Goal: Ask a question: Seek information or help from site administrators or community

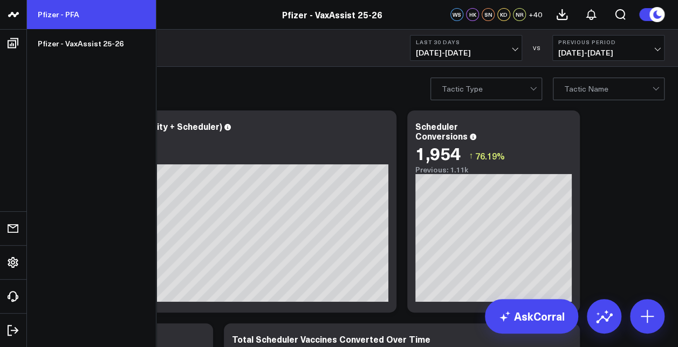
click at [62, 16] on link "Pfizer - PFA" at bounding box center [91, 14] width 129 height 29
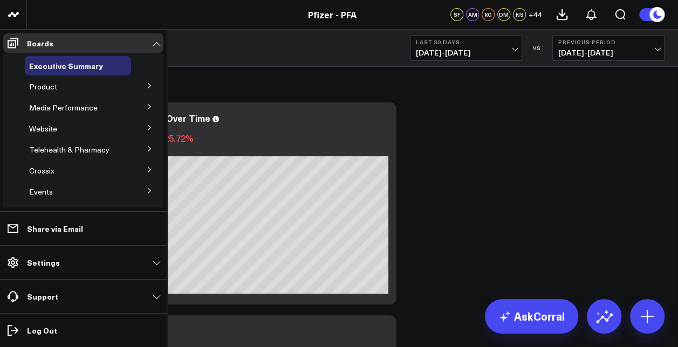
click at [145, 80] on button at bounding box center [149, 85] width 28 height 16
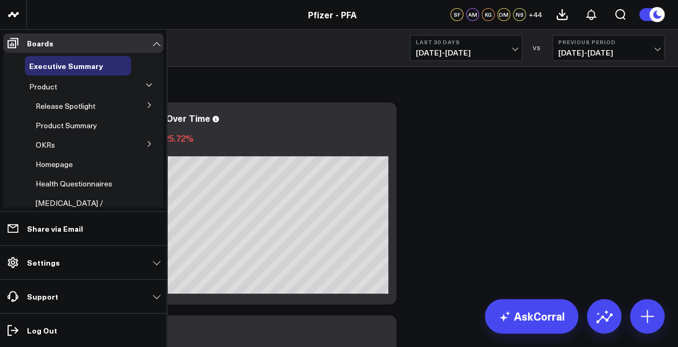
click at [146, 102] on icon at bounding box center [149, 105] width 6 height 6
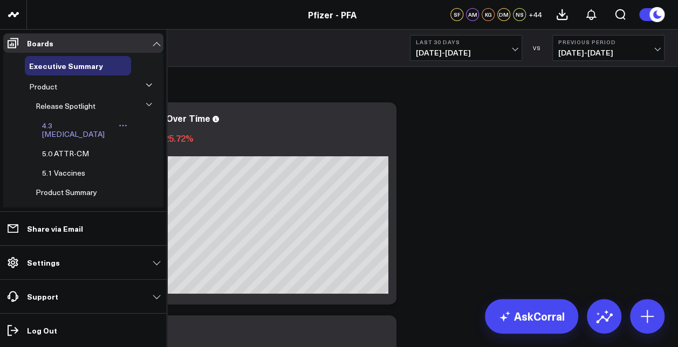
click at [67, 129] on span "4.3 [MEDICAL_DATA]" at bounding box center [73, 129] width 63 height 19
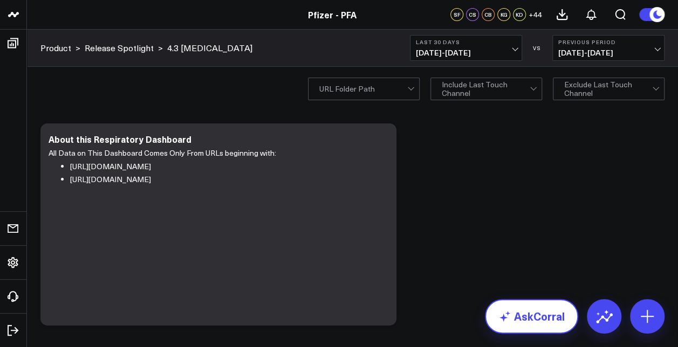
click at [544, 324] on link "AskCorral" at bounding box center [531, 316] width 93 height 35
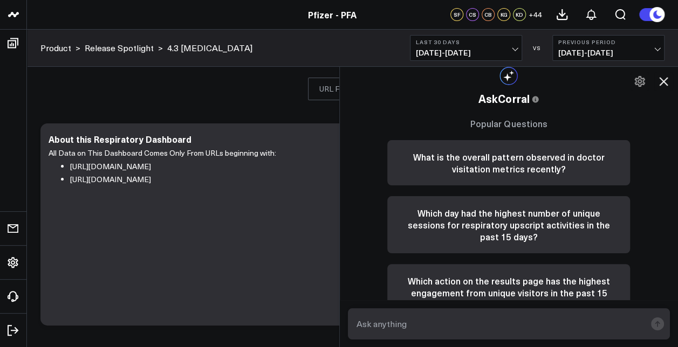
click at [508, 319] on textarea at bounding box center [500, 323] width 292 height 19
click at [597, 49] on span "[DATE] - [DATE]" at bounding box center [608, 53] width 100 height 9
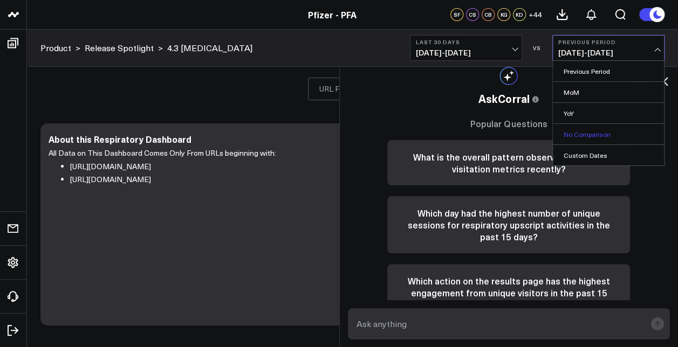
click at [576, 137] on link "No Comparison" at bounding box center [608, 134] width 111 height 20
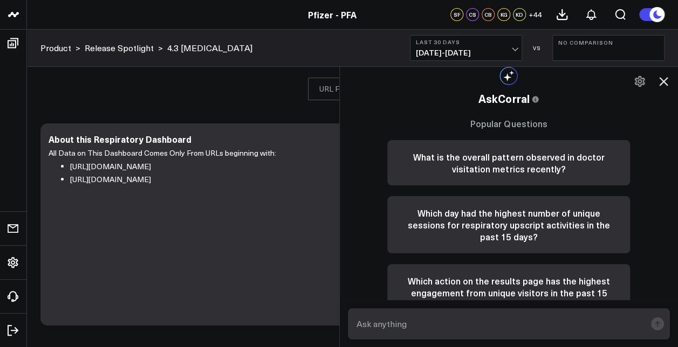
click at [490, 53] on span "[DATE] - [DATE]" at bounding box center [466, 53] width 100 height 9
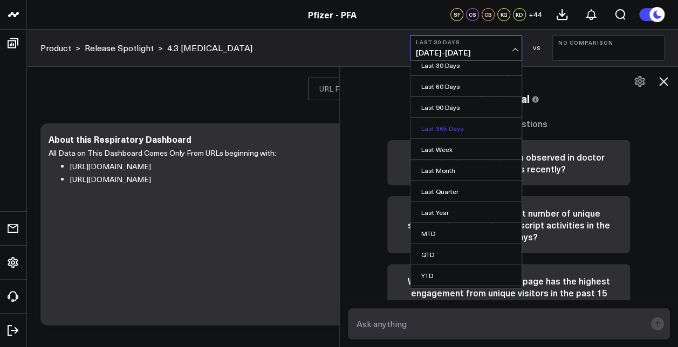
scroll to position [64, 0]
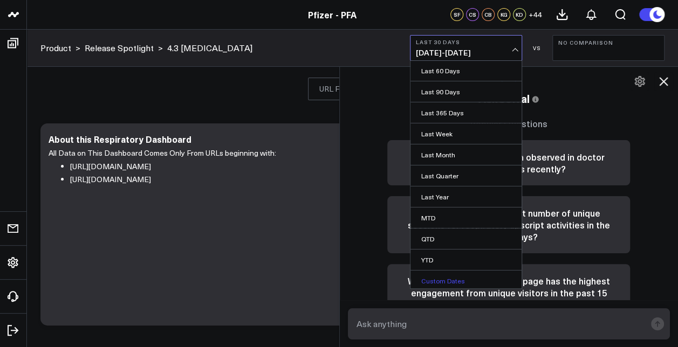
click at [440, 275] on link "Custom Dates" at bounding box center [465, 281] width 111 height 20
select select "7"
select select "2025"
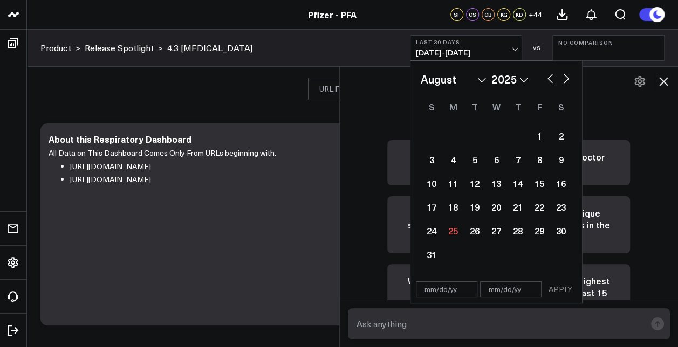
click at [554, 77] on button "button" at bounding box center [550, 77] width 11 height 13
select select "6"
select select "2025"
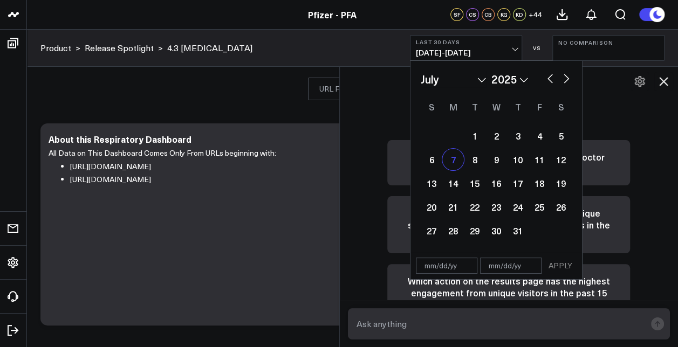
click at [447, 156] on div "7" at bounding box center [453, 160] width 22 height 22
type input "[DATE]"
select select "6"
select select "2025"
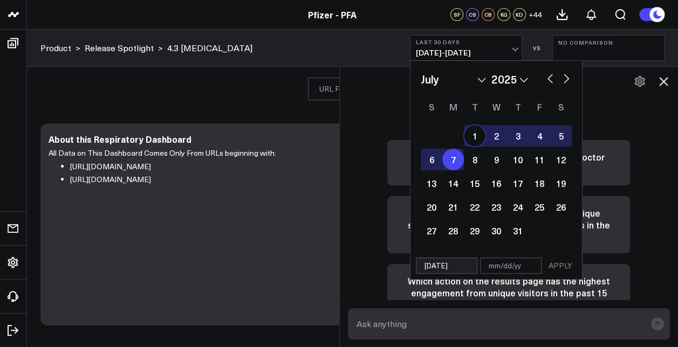
click at [566, 74] on button "button" at bounding box center [566, 77] width 11 height 13
select select "7"
select select "2025"
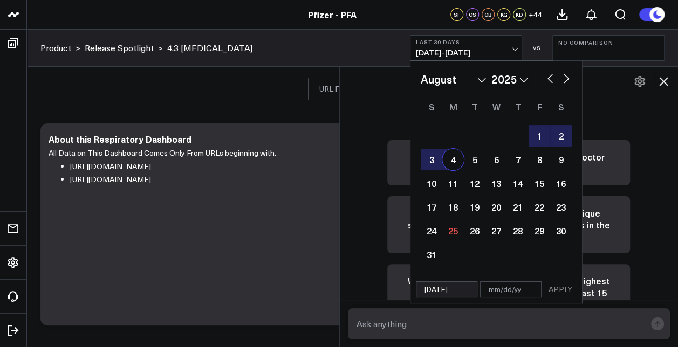
click at [450, 160] on div "4" at bounding box center [453, 160] width 22 height 22
type input "[DATE]"
select select "7"
select select "2025"
click at [565, 282] on button "APPLY" at bounding box center [560, 290] width 32 height 16
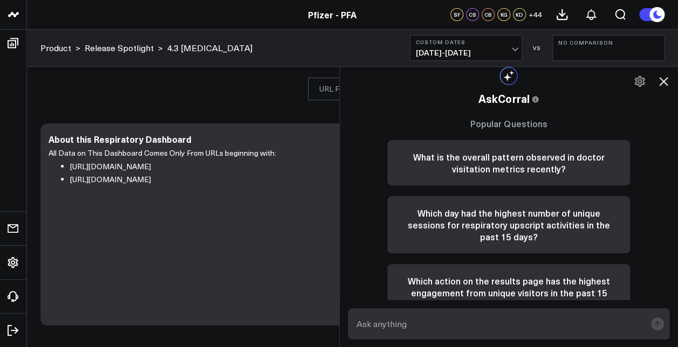
click at [470, 319] on textarea at bounding box center [500, 323] width 292 height 19
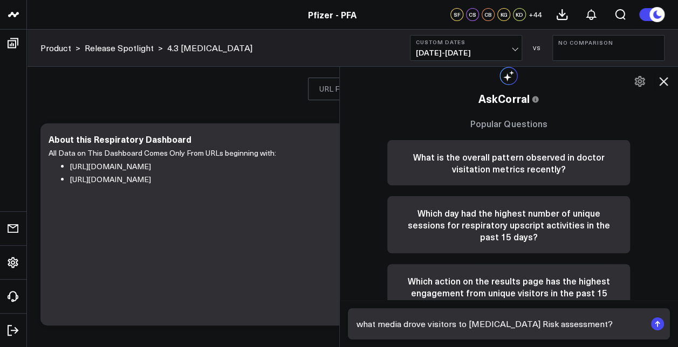
type textarea "what media drove visitors to [MEDICAL_DATA] Risk assessment?"
click at [651, 321] on rect "submit" at bounding box center [657, 324] width 13 height 13
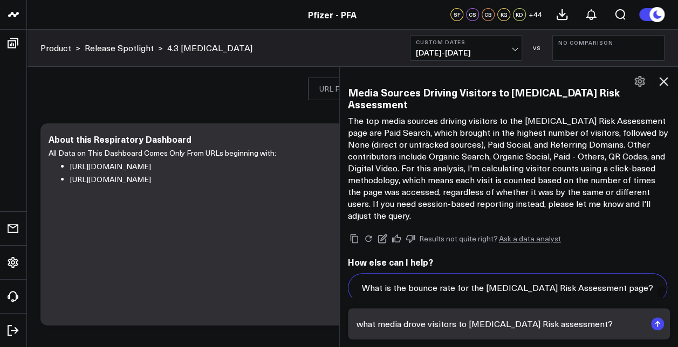
scroll to position [1124, 0]
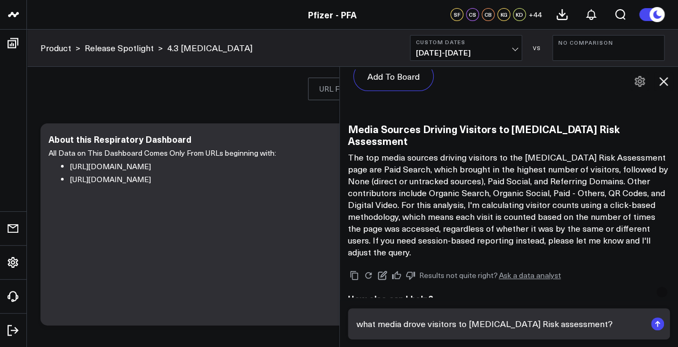
click at [455, 326] on textarea "what media drove visitors to [MEDICAL_DATA] Risk assessment?" at bounding box center [500, 323] width 292 height 19
type textarea "how many people visited [MEDICAL_DATA] Risk Assessment from paid search?"
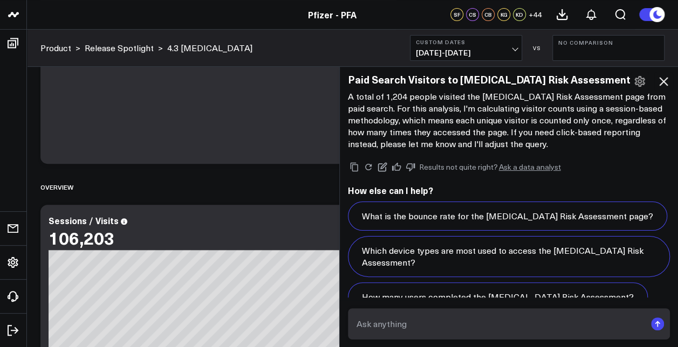
scroll to position [2513, 0]
click at [470, 312] on form at bounding box center [509, 324] width 323 height 31
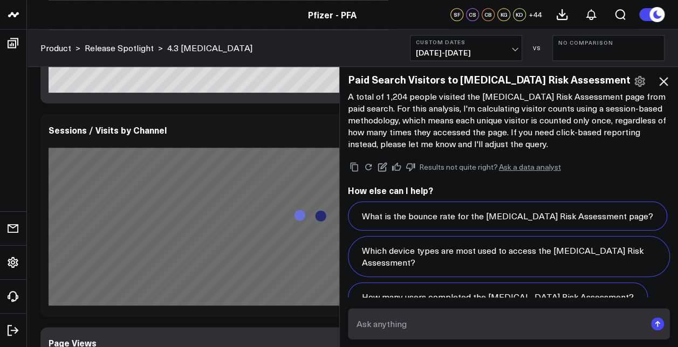
scroll to position [769, 0]
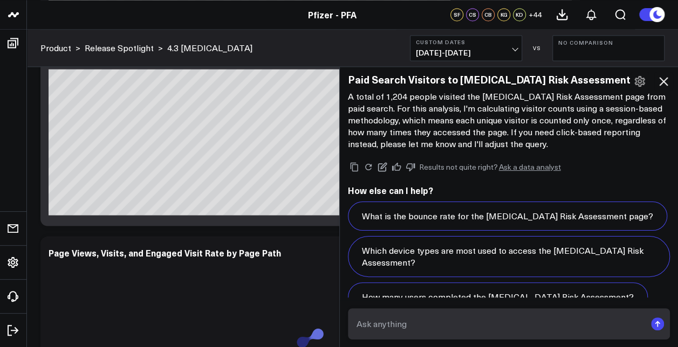
click at [489, 324] on textarea at bounding box center [500, 323] width 292 height 19
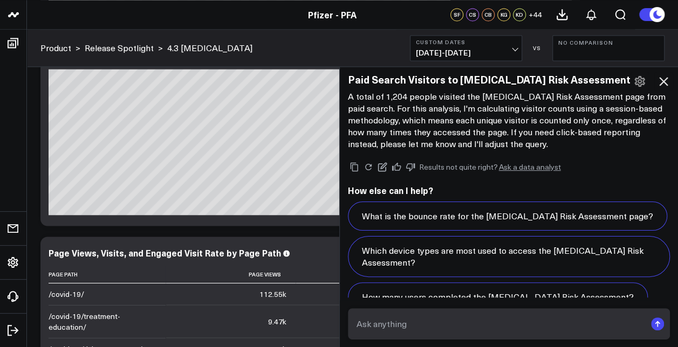
click at [484, 319] on textarea at bounding box center [500, 323] width 292 height 19
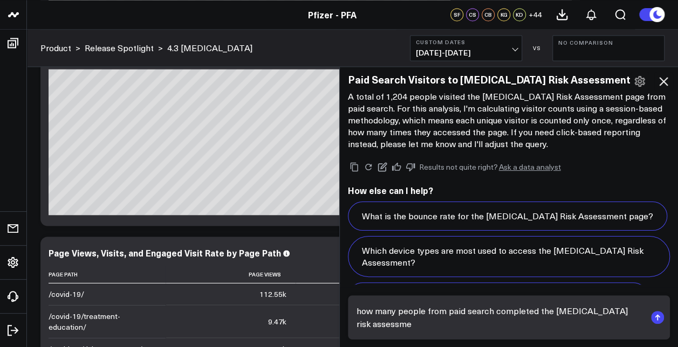
scroll to position [2526, 0]
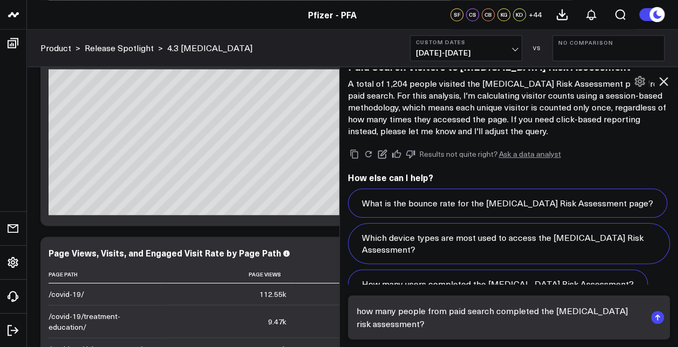
type textarea "how many people from paid search completed the [MEDICAL_DATA] risk assessment?"
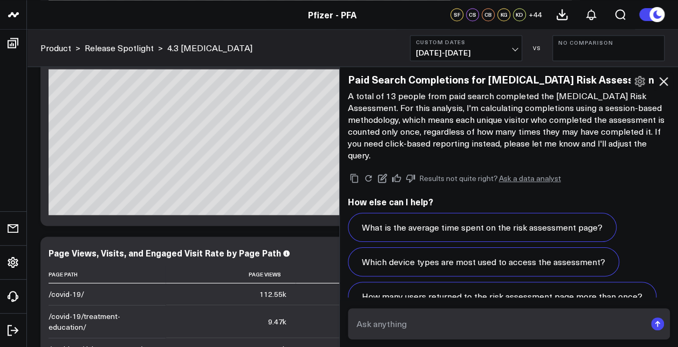
scroll to position [3794, 0]
click at [423, 324] on textarea at bounding box center [500, 323] width 292 height 19
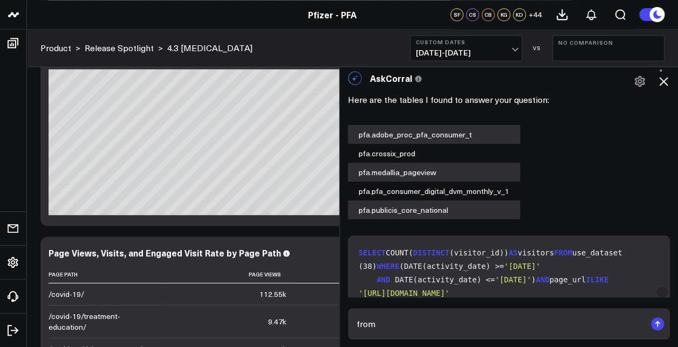
scroll to position [1313, 0]
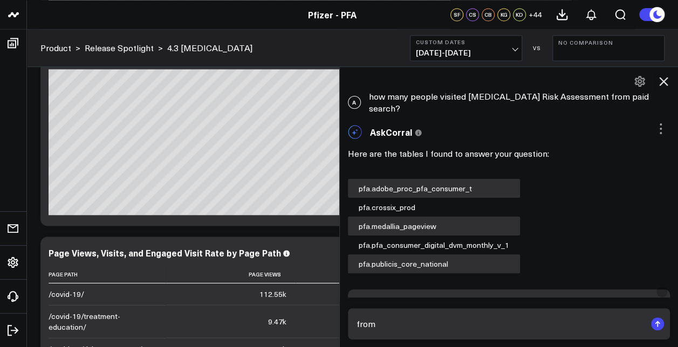
click at [503, 85] on div "A how many people visited [MEDICAL_DATA] Risk Assessment from paid search?" at bounding box center [509, 102] width 339 height 35
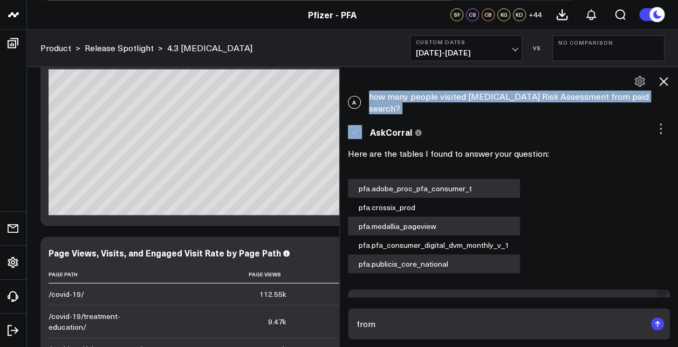
click at [503, 85] on div "A how many people visited [MEDICAL_DATA] Risk Assessment from paid search?" at bounding box center [509, 102] width 339 height 35
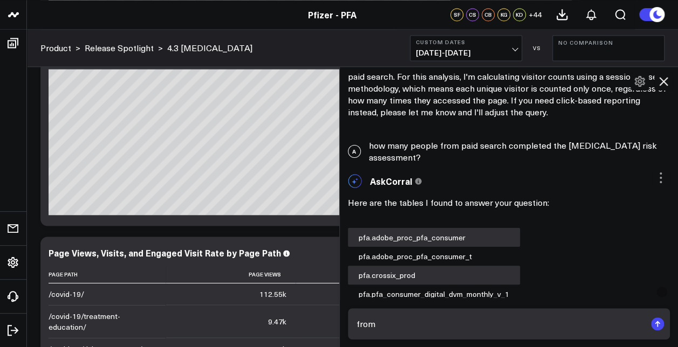
scroll to position [2500, 0]
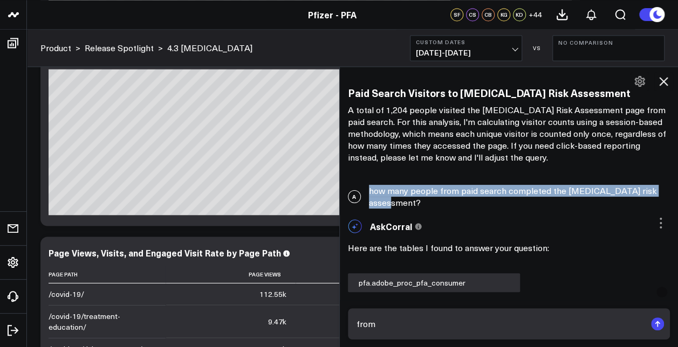
drag, startPoint x: 425, startPoint y: 180, endPoint x: 369, endPoint y: 170, distance: 56.4
click at [369, 180] on div "A how many people from paid search completed the [MEDICAL_DATA] risk assessment?" at bounding box center [509, 197] width 339 height 35
drag, startPoint x: 369, startPoint y: 170, endPoint x: 381, endPoint y: 169, distance: 11.9
copy div "how many people from paid search completed the [MEDICAL_DATA] risk assessment?"
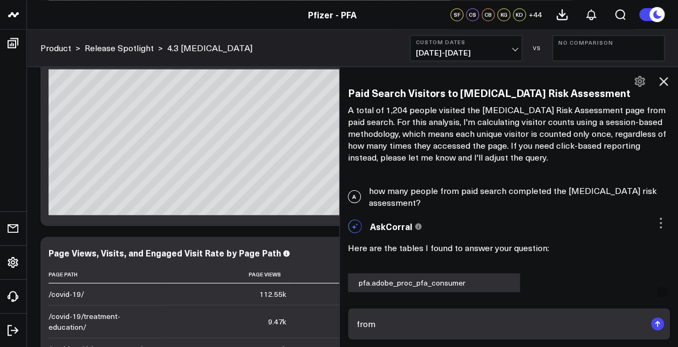
click at [366, 332] on textarea "from" at bounding box center [500, 323] width 292 height 19
paste textarea "how many people from paid search completed the [MEDICAL_DATA] risk assessment?"
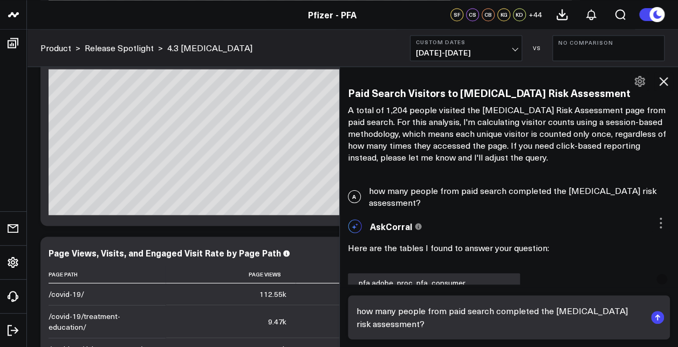
click at [523, 317] on textarea "how many people from paid search completed the [MEDICAL_DATA] risk assessment?" at bounding box center [500, 318] width 292 height 32
type textarea "how many people from paid search initiated the [MEDICAL_DATA] risk assessment?"
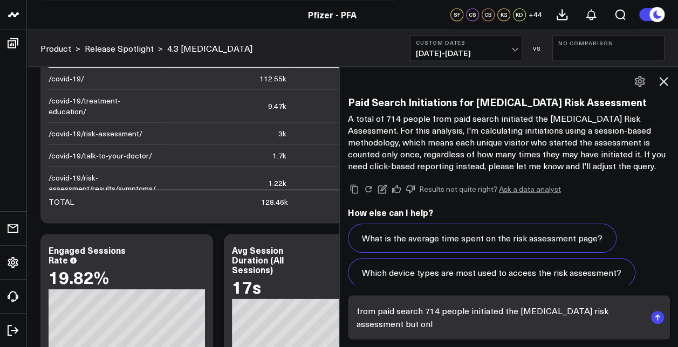
scroll to position [5077, 0]
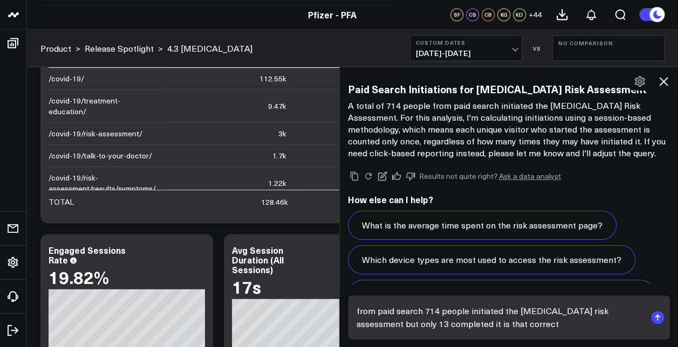
type textarea "from paid search 714 people initiat?ed the [MEDICAL_DATA] risk assessment but o…"
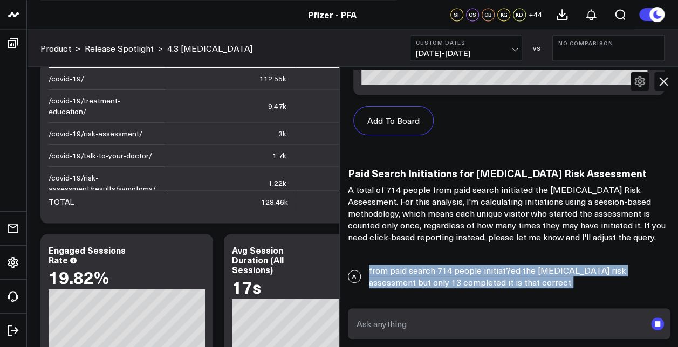
scroll to position [5089, 0]
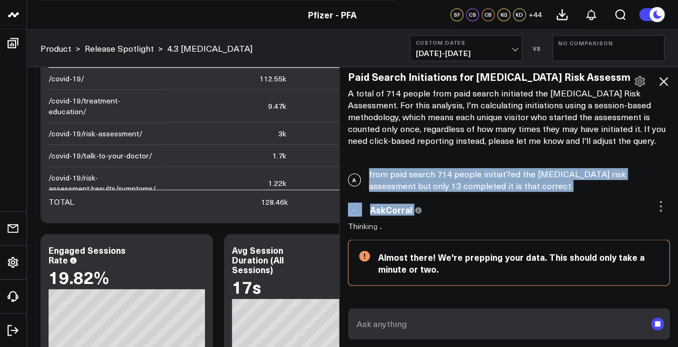
drag, startPoint x: 509, startPoint y: 247, endPoint x: 522, endPoint y: 248, distance: 13.5
drag, startPoint x: 522, startPoint y: 248, endPoint x: 511, endPoint y: 157, distance: 91.3
click at [511, 163] on div "A from paid search 714 people initiat?ed the [MEDICAL_DATA] risk assessment but…" at bounding box center [509, 180] width 339 height 35
click at [507, 163] on div "A from paid search 714 people initiat?ed the [MEDICAL_DATA] risk assessment but…" at bounding box center [509, 180] width 339 height 35
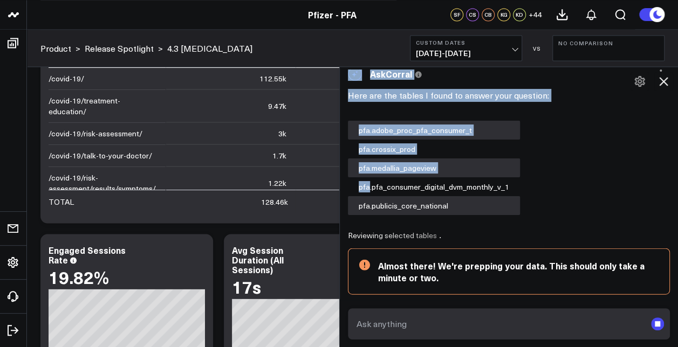
scroll to position [5235, 0]
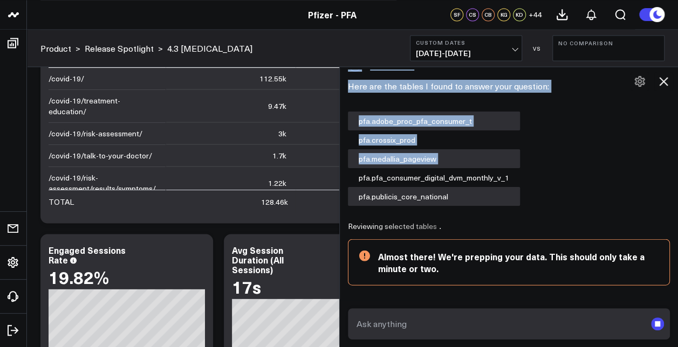
drag, startPoint x: 509, startPoint y: 153, endPoint x: 362, endPoint y: 143, distance: 147.0
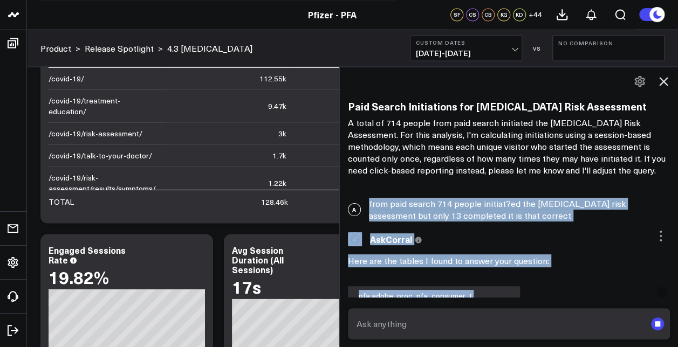
scroll to position [4965, 0]
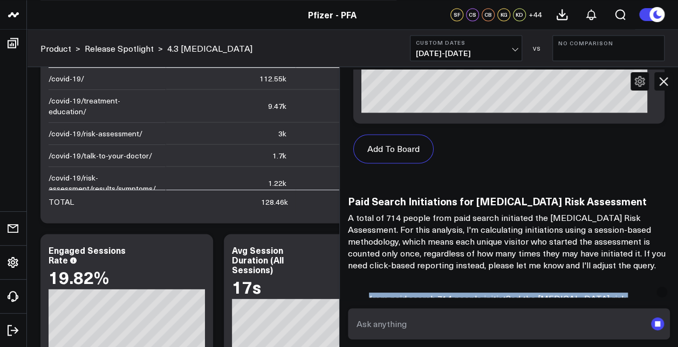
click at [393, 287] on div "A from paid search 714 people initiat?ed the [MEDICAL_DATA] risk assessment but…" at bounding box center [509, 304] width 339 height 35
drag, startPoint x: 373, startPoint y: 265, endPoint x: 517, endPoint y: 278, distance: 144.6
click at [517, 287] on div "A from paid search 714 people initiat?ed the [MEDICAL_DATA] risk assessment but…" at bounding box center [509, 304] width 339 height 35
drag, startPoint x: 517, startPoint y: 278, endPoint x: 483, endPoint y: 262, distance: 37.4
copy div "from paid search 714 people initiat?ed the [MEDICAL_DATA] risk assessment but o…"
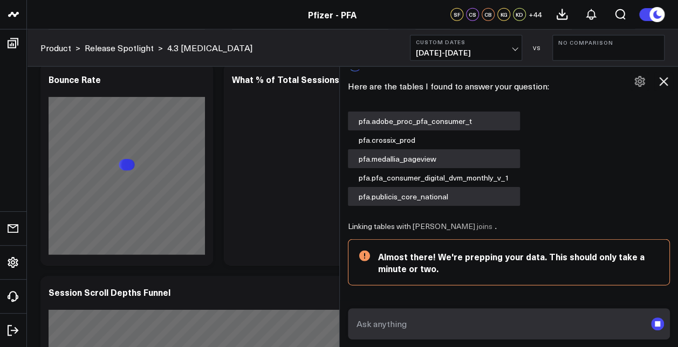
scroll to position [1470, 0]
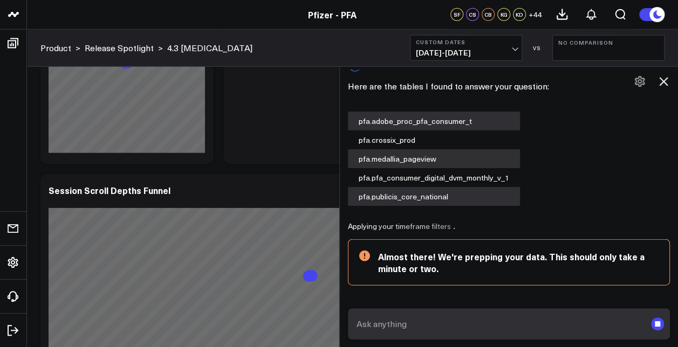
click at [414, 326] on textarea at bounding box center [500, 323] width 292 height 19
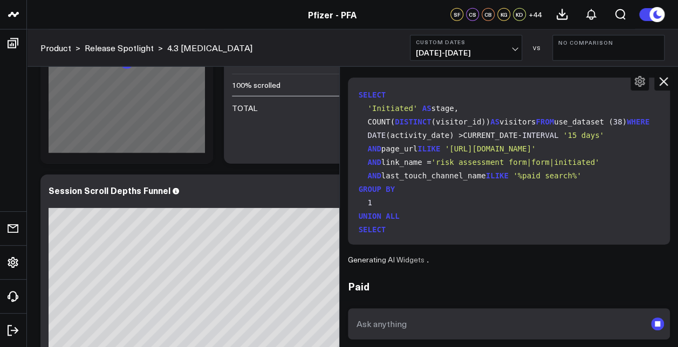
scroll to position [5345, 0]
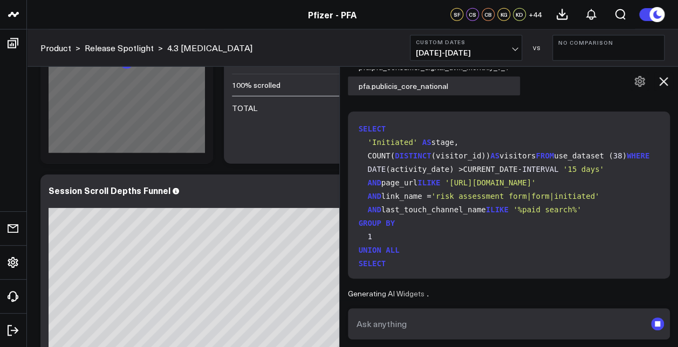
paste textarea "from paid search 714 people initiat?ed the [MEDICAL_DATA] risk assessment but o…"
type textarea "from paid search 714 people initiat?ed the [MEDICAL_DATA] risk assessment but o…"
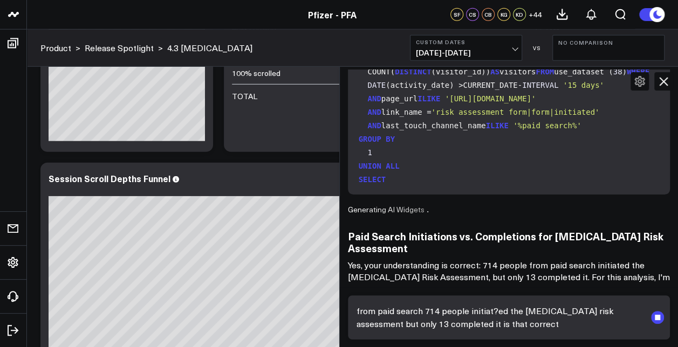
scroll to position [5441, 0]
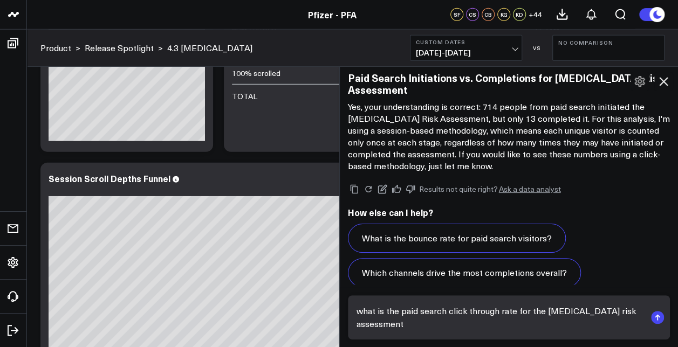
scroll to position [6908, 0]
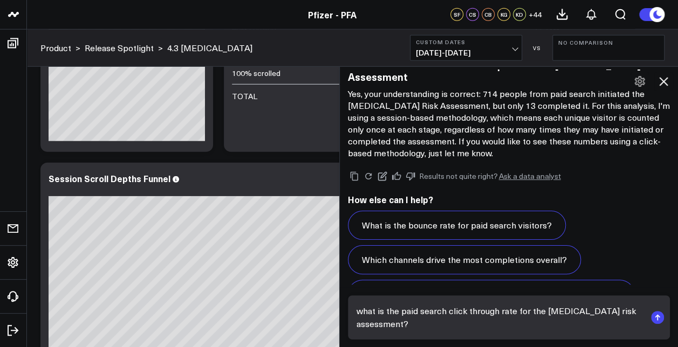
click at [543, 309] on textarea "what is the paid search click through rate for the [MEDICAL_DATA] risk assessme…" at bounding box center [500, 318] width 292 height 32
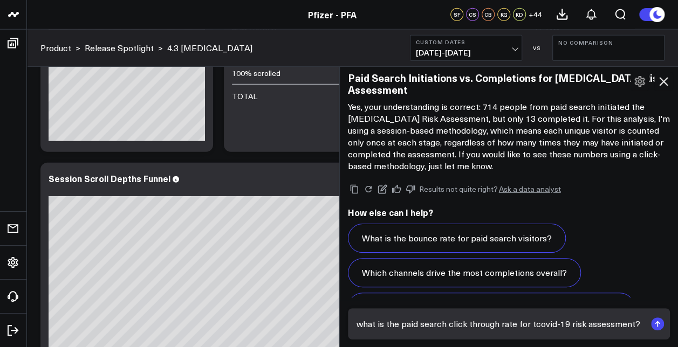
type textarea "what is the paid search click through rate for [MEDICAL_DATA] risk assessment?"
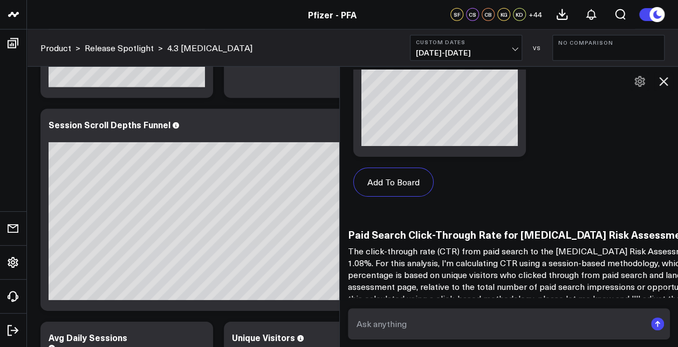
scroll to position [8039, 0]
